Goal: Transaction & Acquisition: Purchase product/service

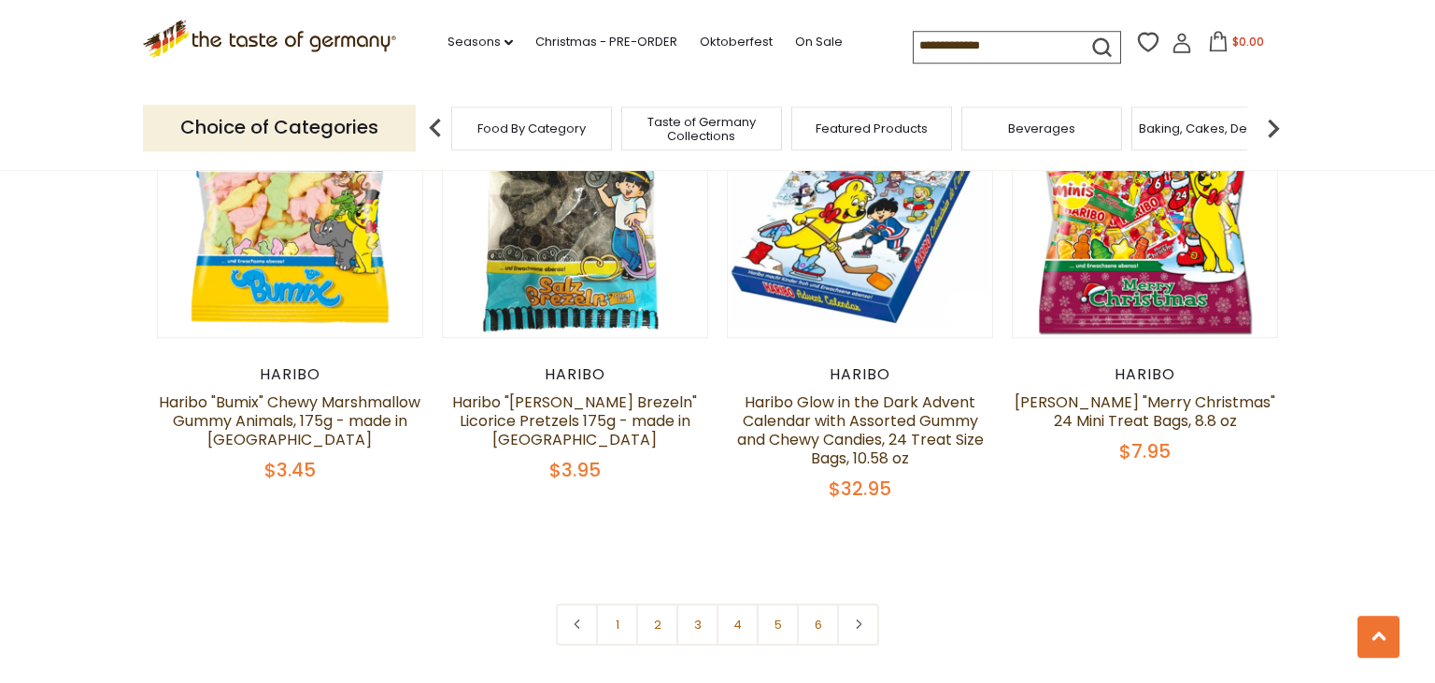
scroll to position [3916, 0]
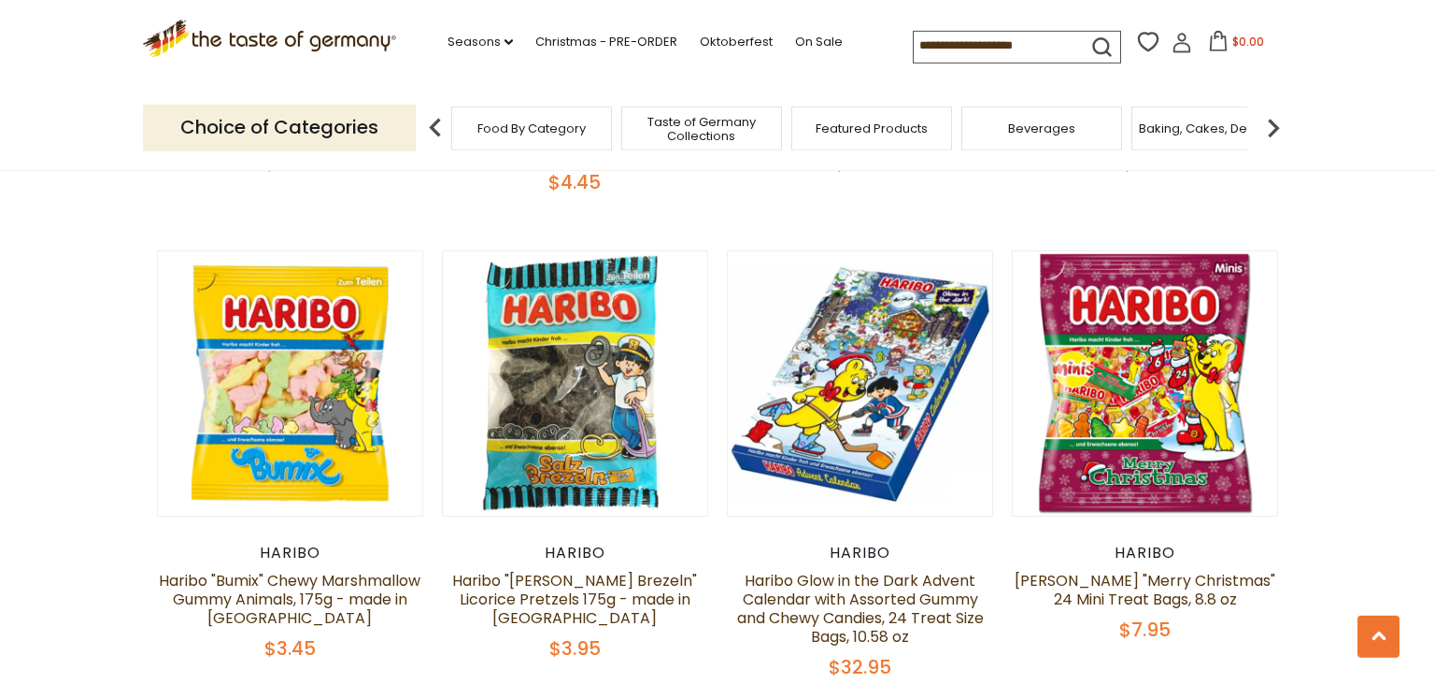
click at [612, 637] on div "$3.95" at bounding box center [575, 648] width 266 height 23
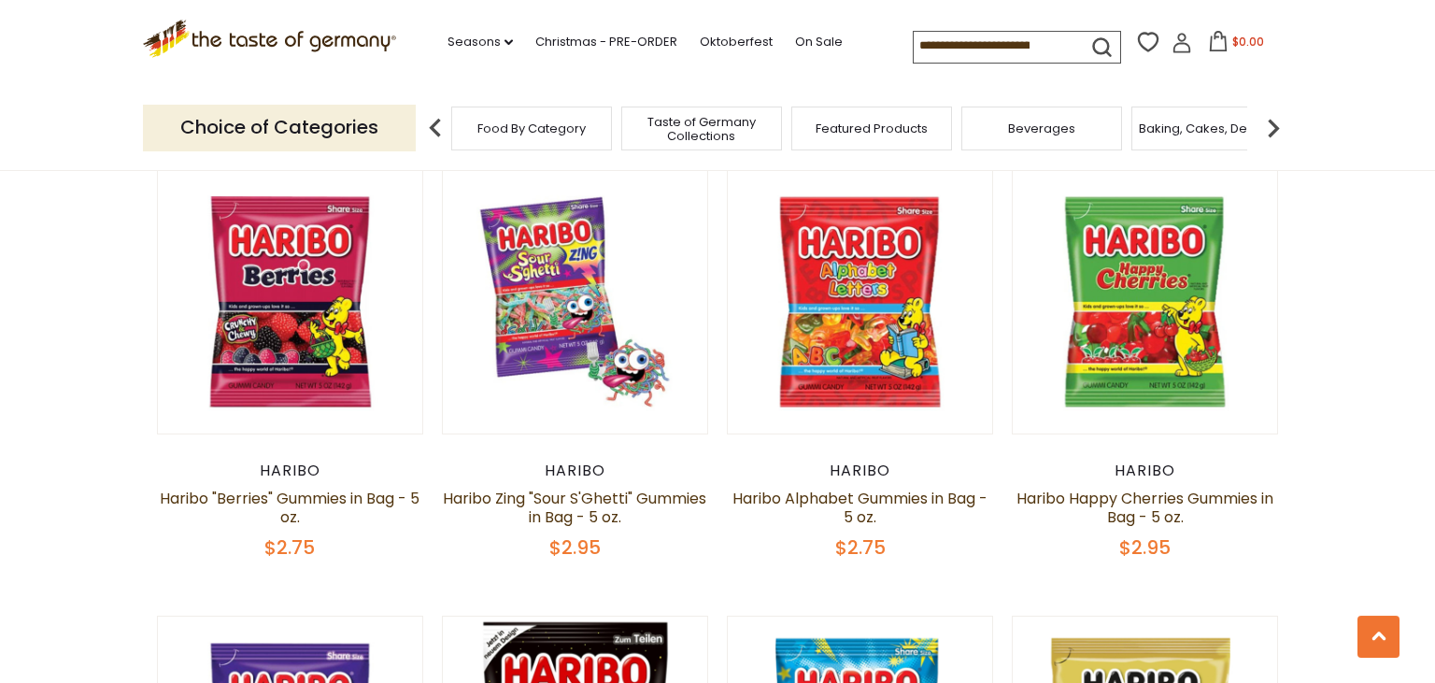
scroll to position [1087, 0]
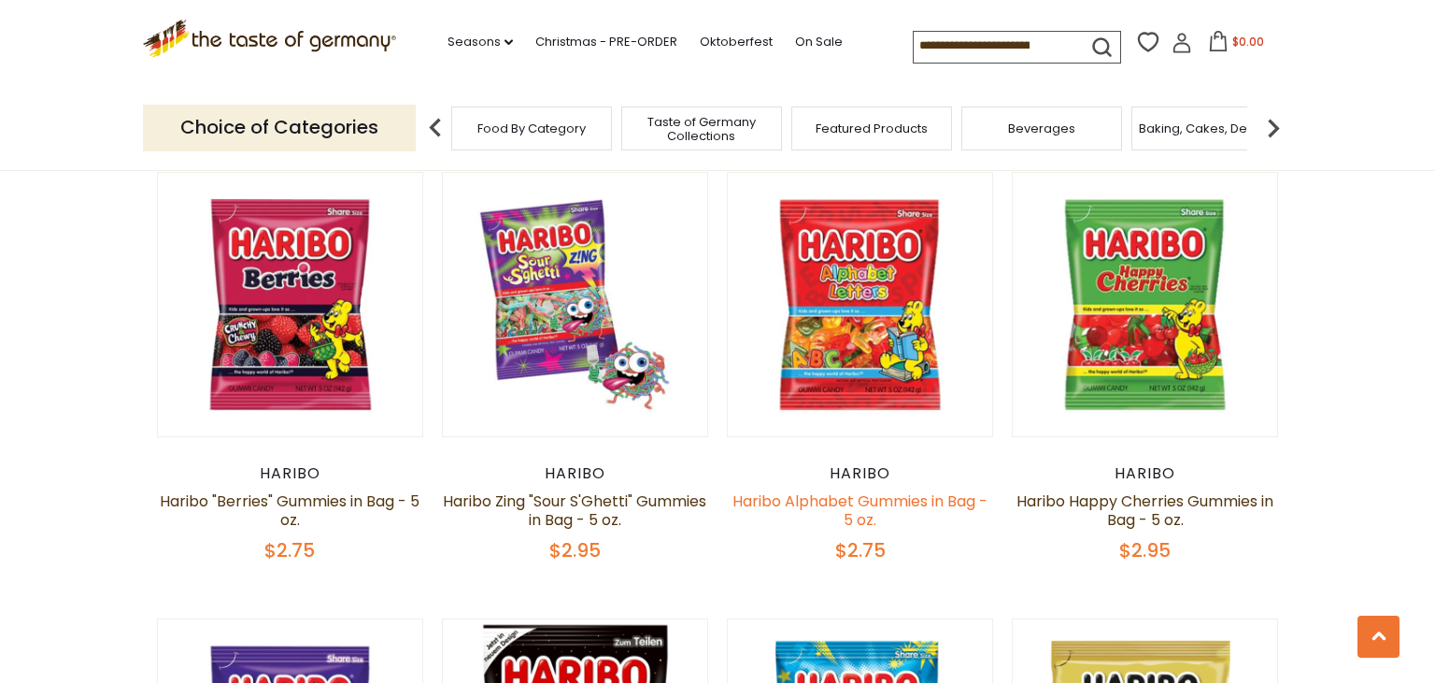
drag, startPoint x: 612, startPoint y: 576, endPoint x: 842, endPoint y: 484, distance: 247.7
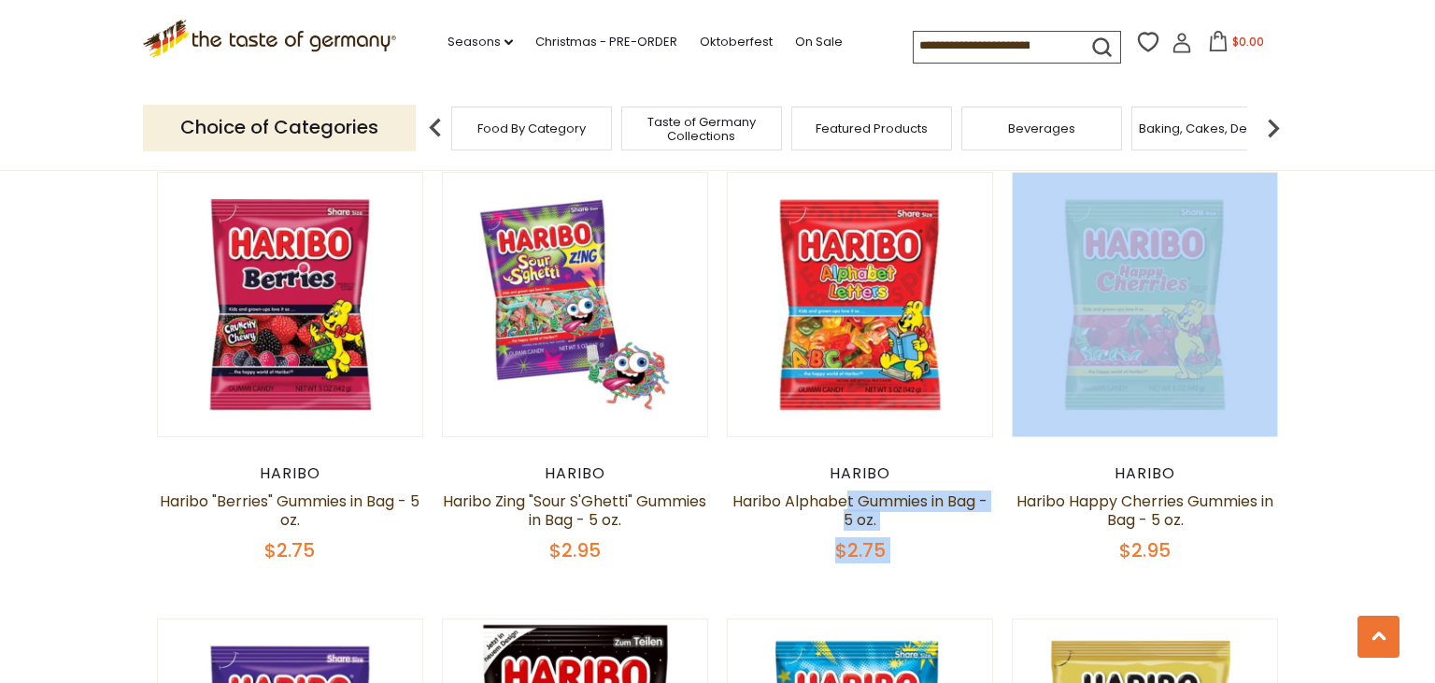
click at [1033, 132] on span "Beverages" at bounding box center [1041, 128] width 67 height 14
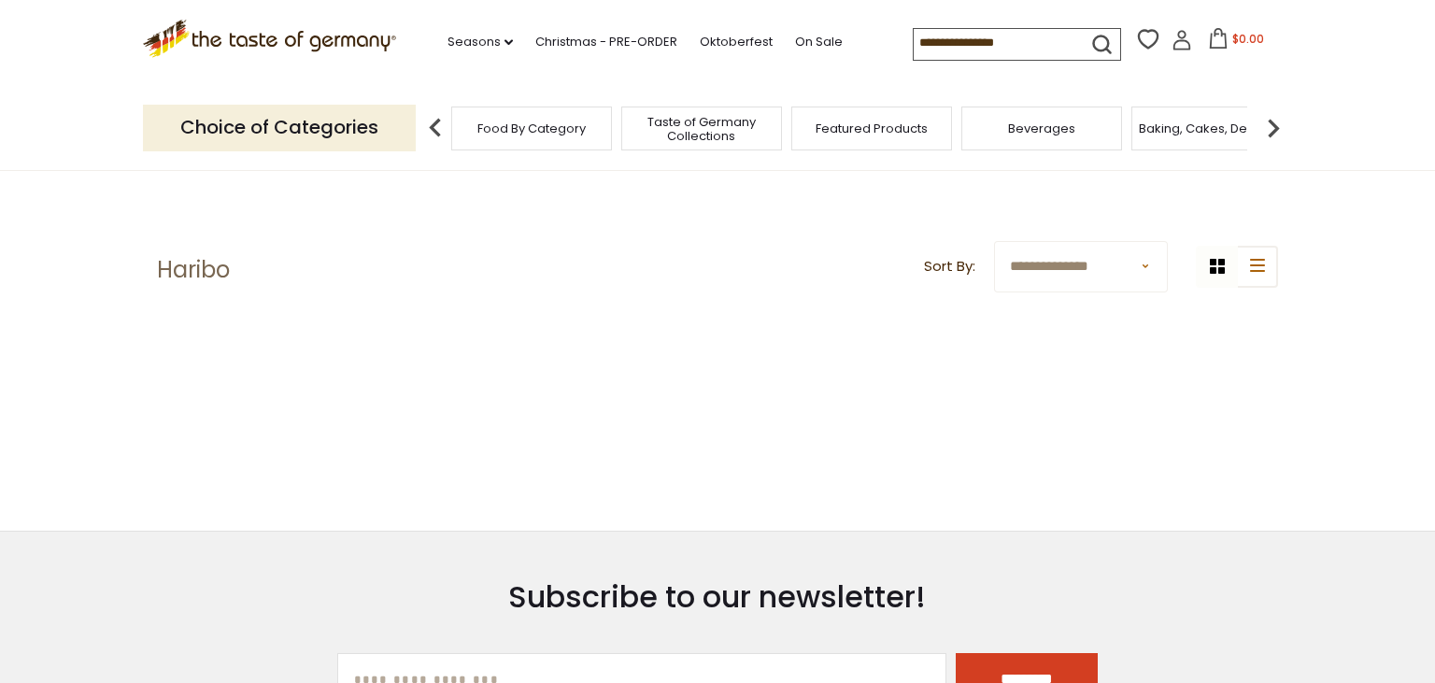
scroll to position [580, 0]
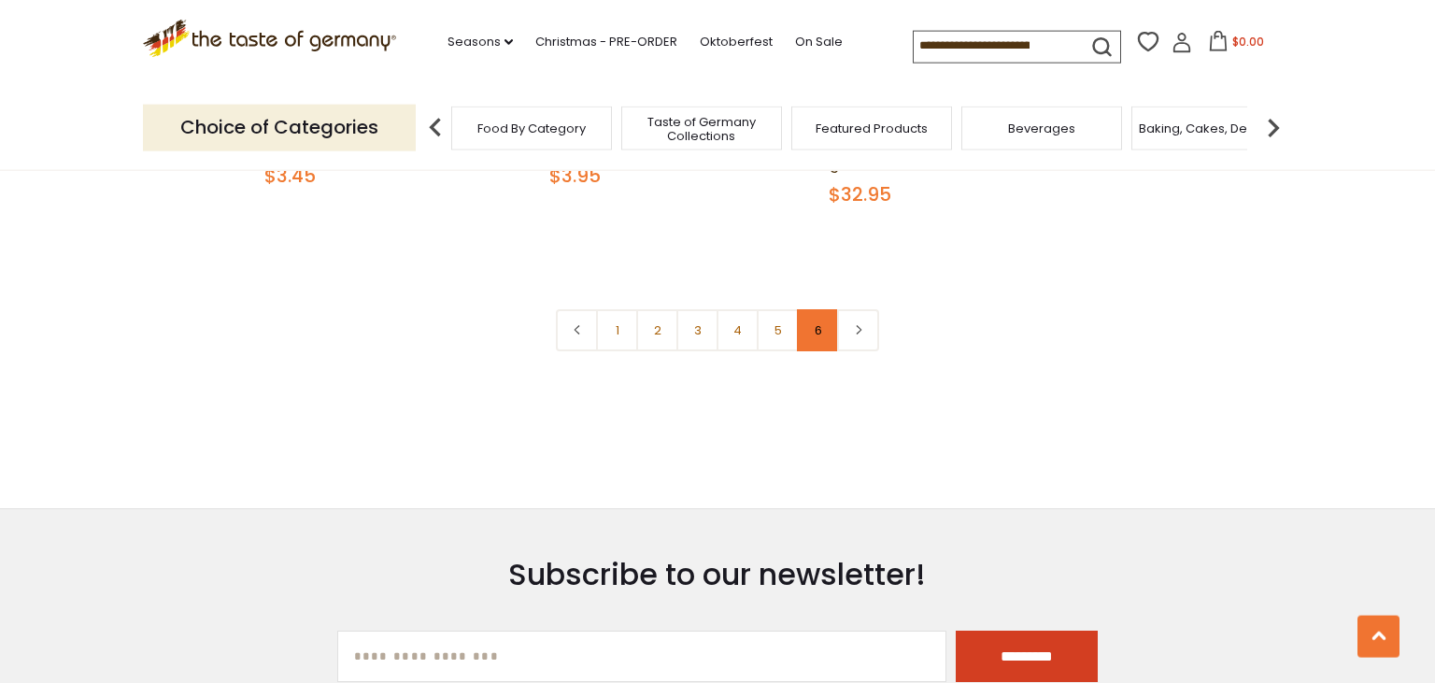
click at [819, 309] on link "6" at bounding box center [818, 330] width 42 height 42
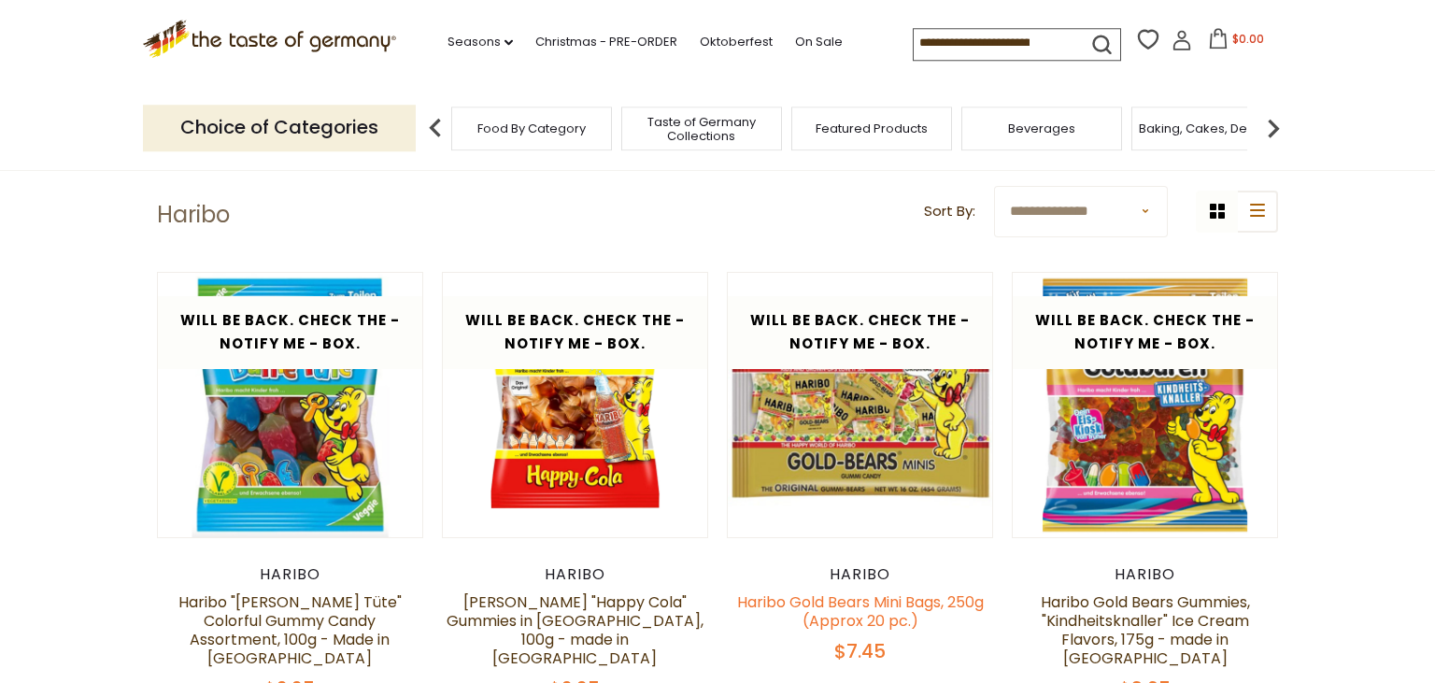
scroll to position [0, 0]
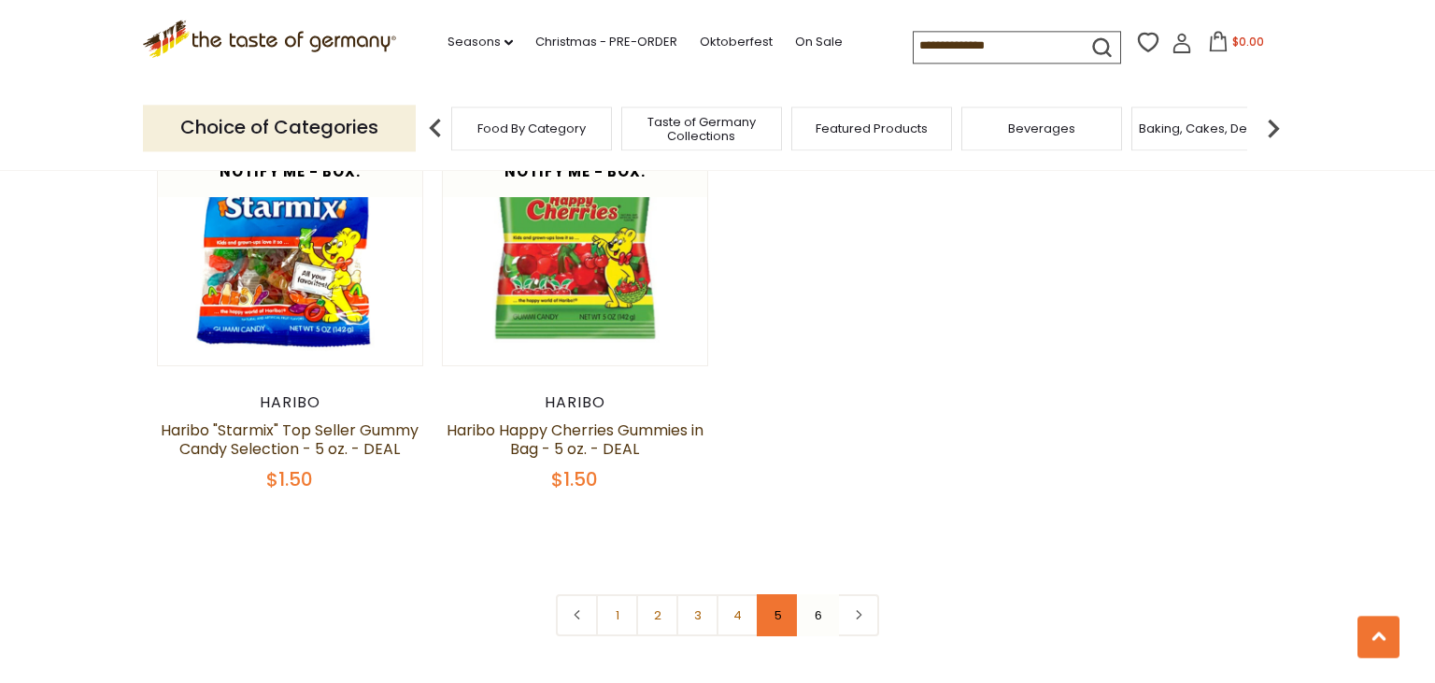
click at [779, 606] on link "5" at bounding box center [778, 615] width 42 height 42
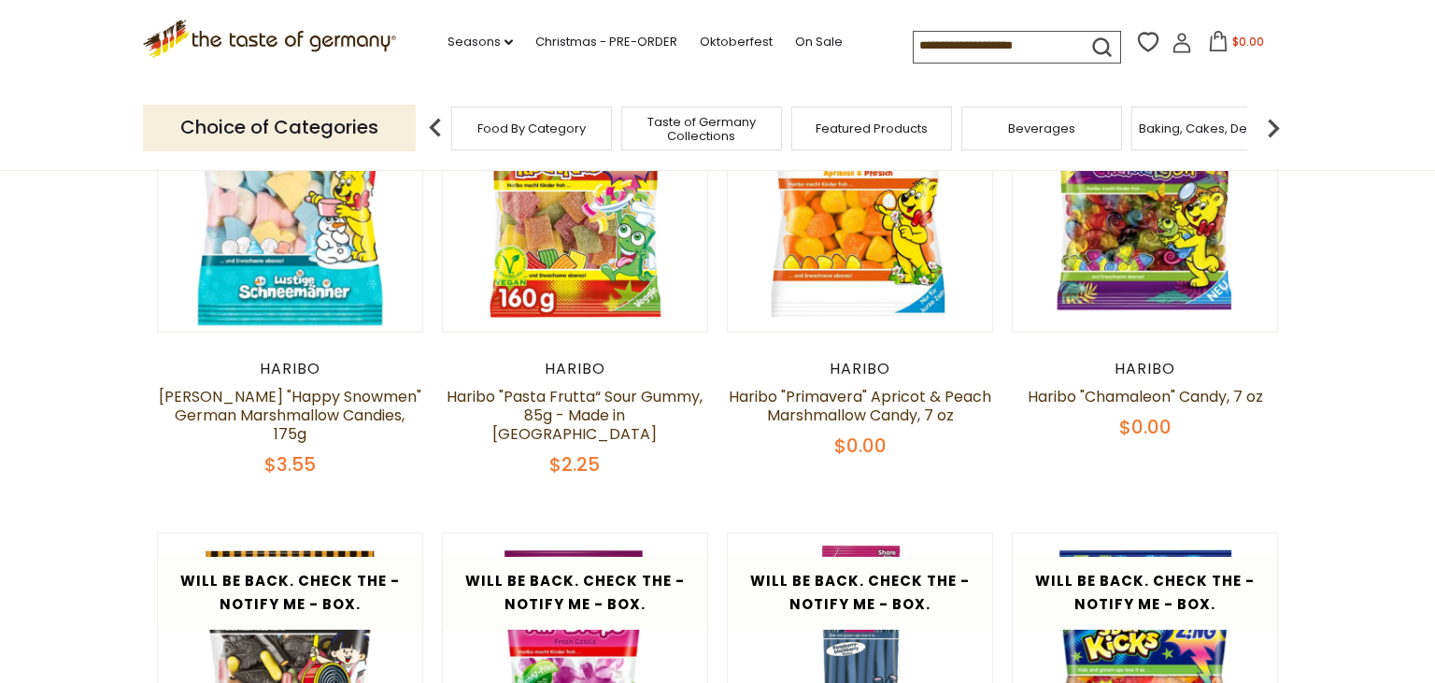
scroll to position [240, 0]
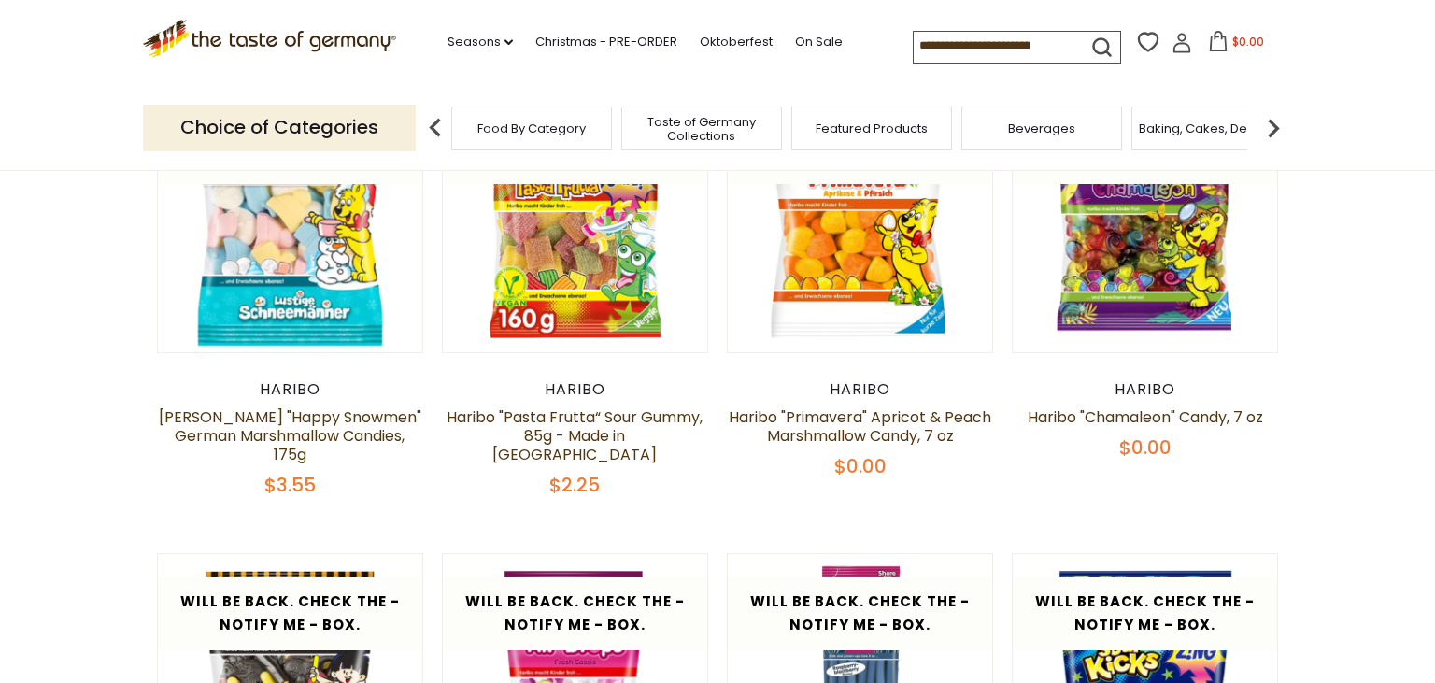
click at [779, 607] on link at bounding box center [860, 685] width 222 height 222
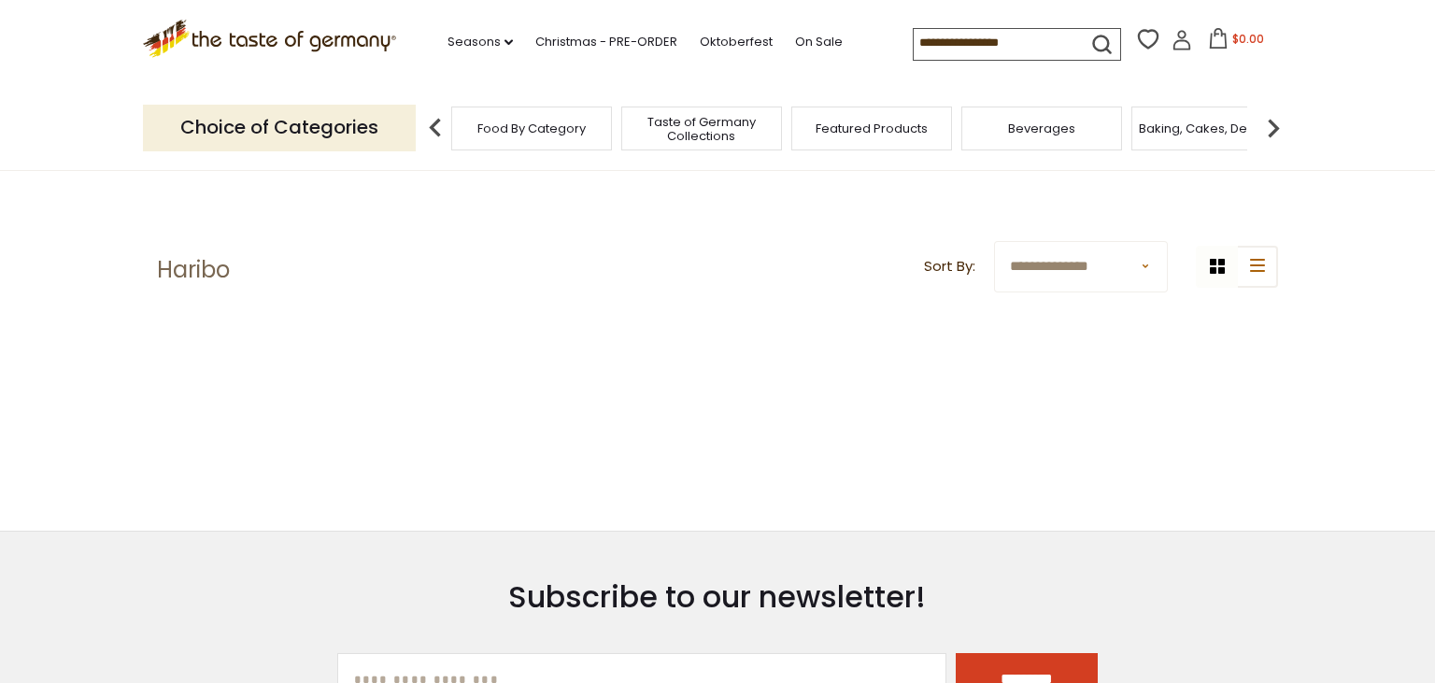
scroll to position [371, 0]
